Goal: Transaction & Acquisition: Purchase product/service

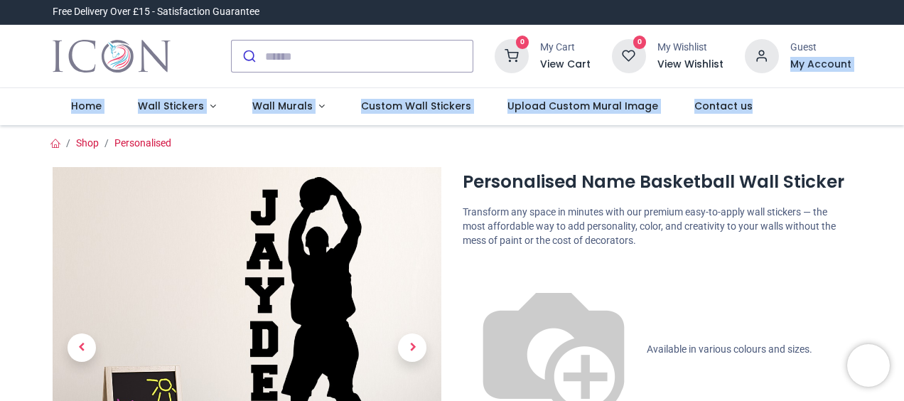
drag, startPoint x: 901, startPoint y: 43, endPoint x: 906, endPoint y: 91, distance: 48.6
click at [904, 91] on html "Login • Register Home Wall Stickers" at bounding box center [452, 200] width 904 height 401
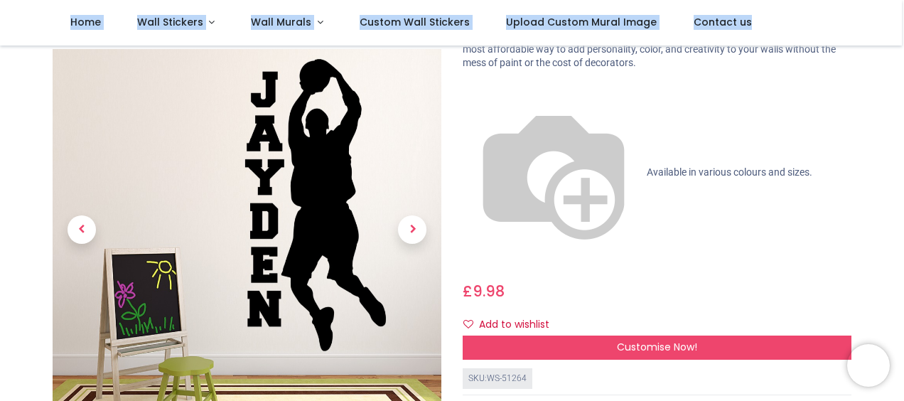
scroll to position [95, 0]
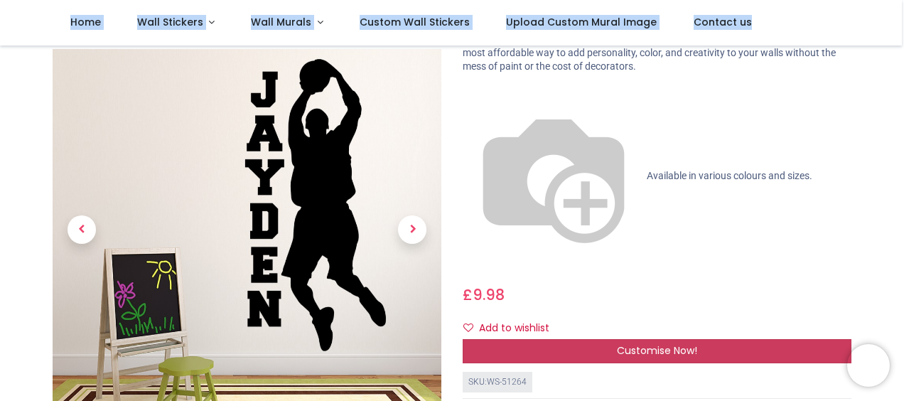
click at [729, 339] on div "Customise Now!" at bounding box center [657, 351] width 389 height 24
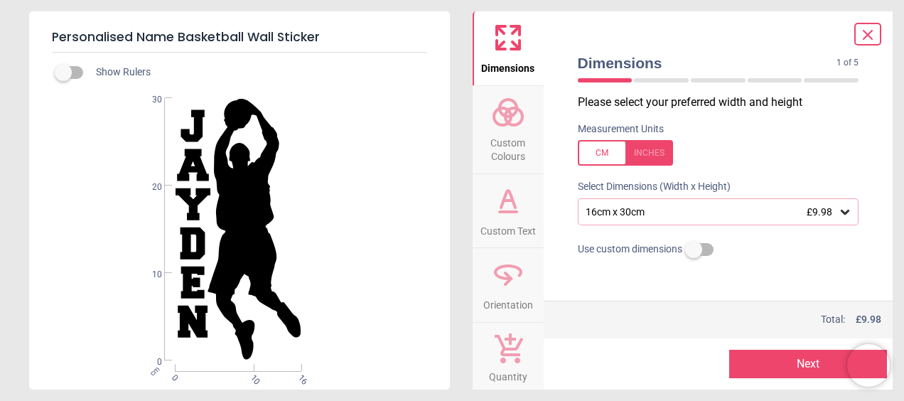
click at [499, 140] on span "Custom Colours" at bounding box center [508, 146] width 68 height 35
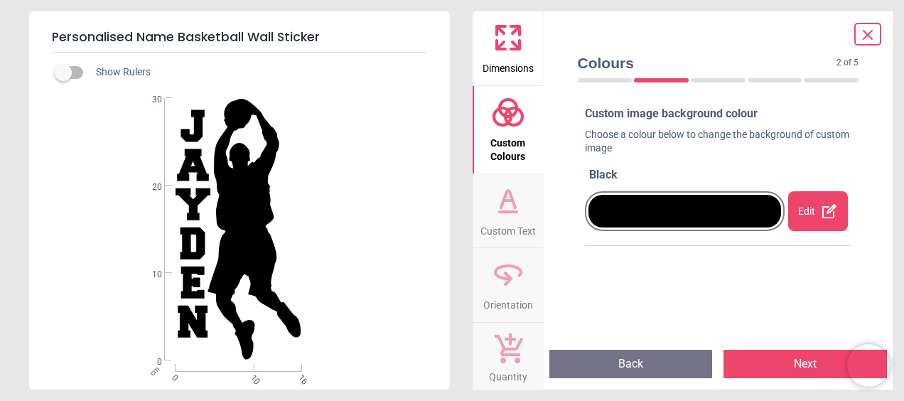
click at [503, 237] on span "Custom Text" at bounding box center [508, 228] width 55 height 21
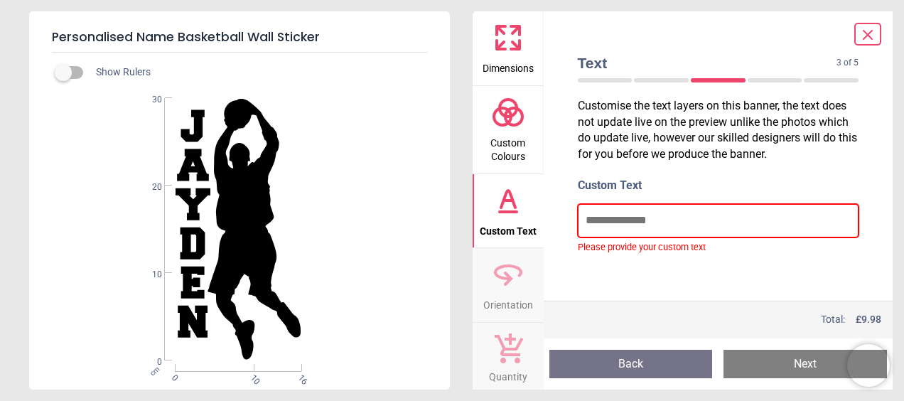
click at [624, 216] on input "text" at bounding box center [719, 220] width 282 height 33
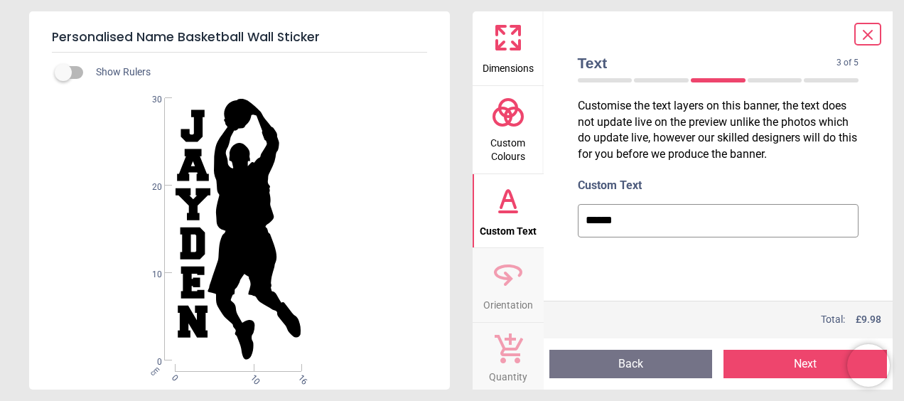
type input "******"
click at [510, 145] on span "Custom Colours" at bounding box center [508, 146] width 68 height 35
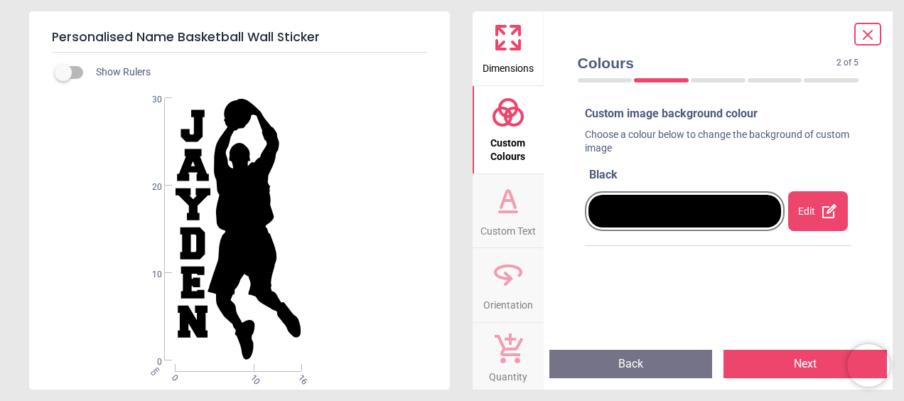
click at [809, 206] on div "Edit" at bounding box center [818, 211] width 60 height 40
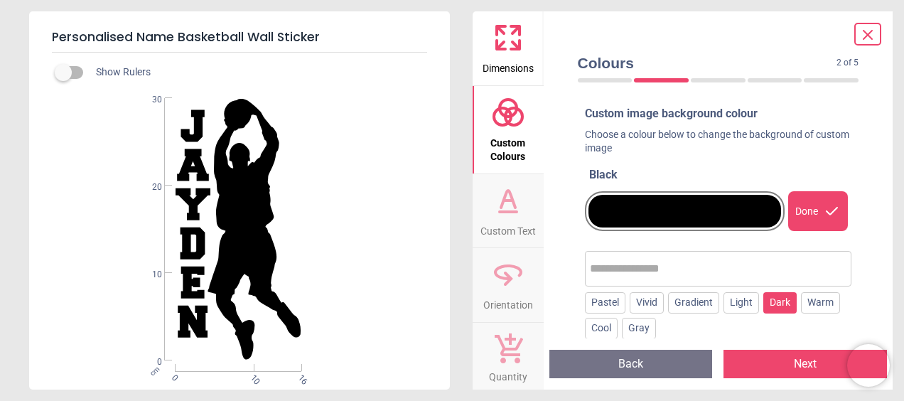
click at [773, 301] on div "Dark" at bounding box center [780, 302] width 33 height 21
click at [691, 268] on input "text" at bounding box center [743, 269] width 208 height 28
click at [618, 269] on button "×" at bounding box center [623, 268] width 11 height 11
click at [640, 269] on input "text" at bounding box center [718, 269] width 257 height 28
type input "****"
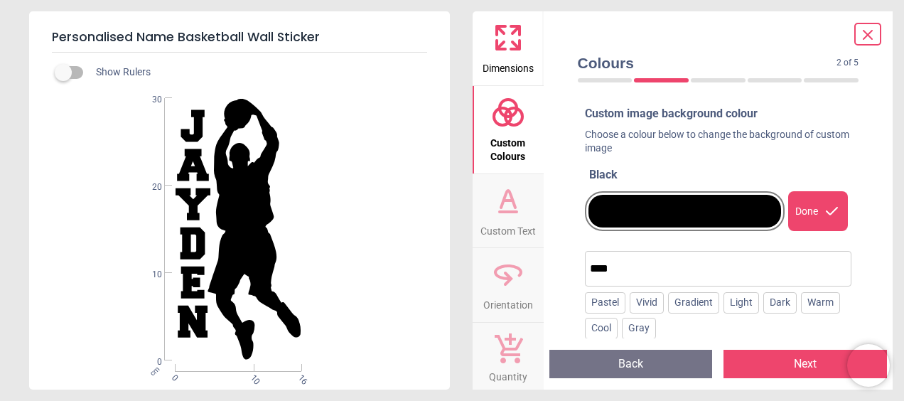
click at [708, 210] on div at bounding box center [685, 211] width 193 height 33
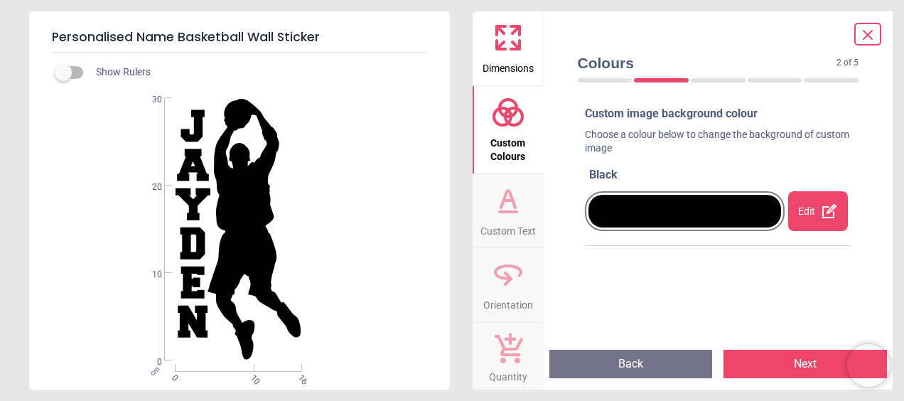
click at [708, 210] on div at bounding box center [685, 211] width 193 height 33
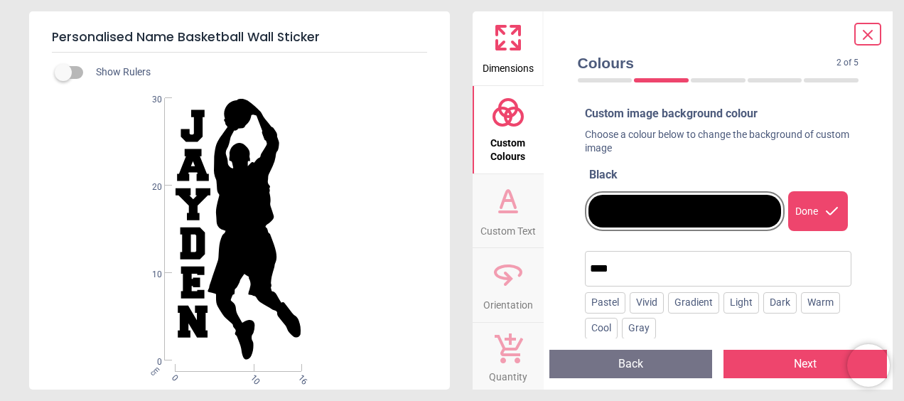
click at [769, 358] on button "Next" at bounding box center [806, 364] width 164 height 28
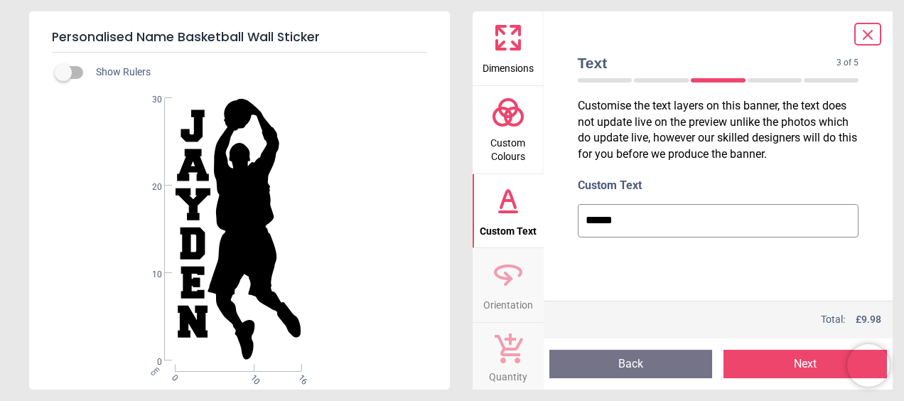
click at [769, 358] on button "Next" at bounding box center [806, 364] width 164 height 28
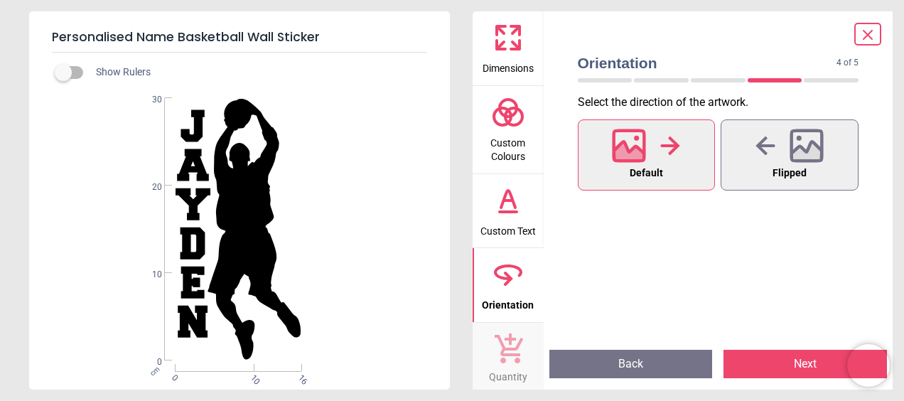
click at [769, 358] on button "Next" at bounding box center [806, 364] width 164 height 28
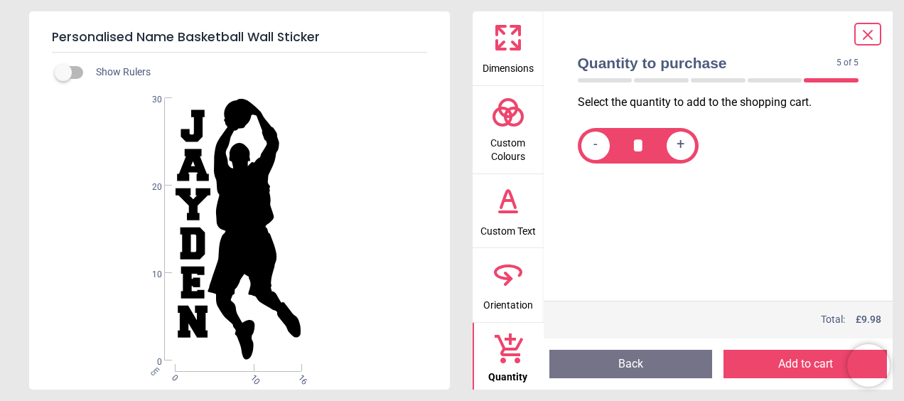
click at [746, 359] on button "Add to cart" at bounding box center [806, 364] width 164 height 28
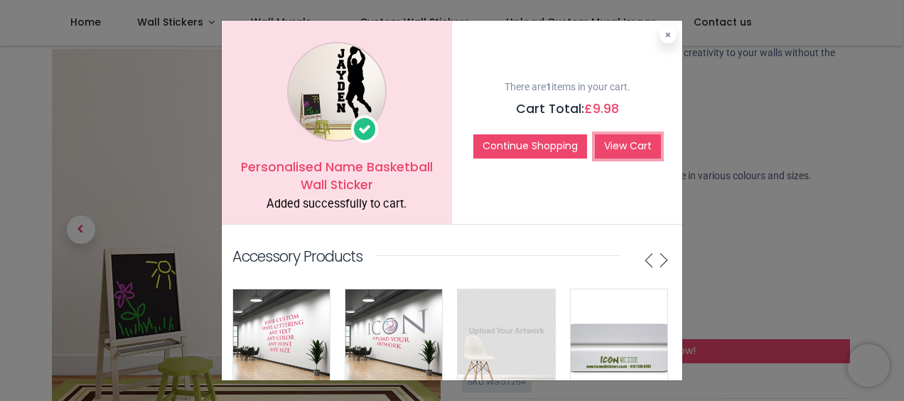
click at [638, 141] on link "View Cart" at bounding box center [628, 146] width 66 height 24
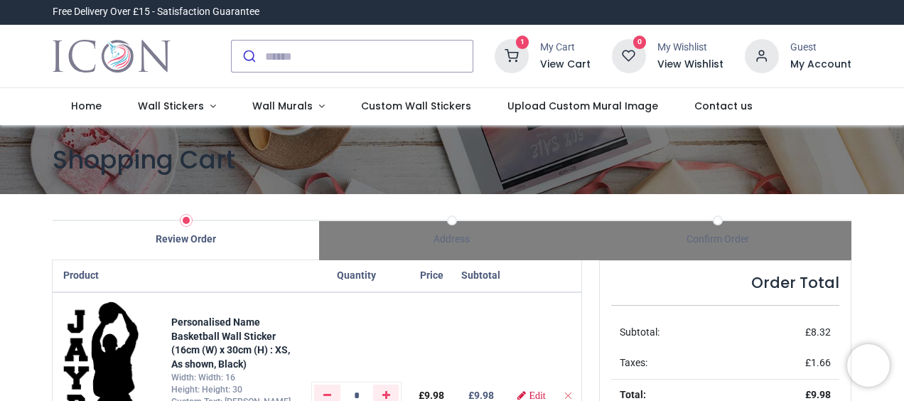
click at [519, 60] on icon at bounding box center [512, 56] width 34 height 34
